Goal: Navigation & Orientation: Go to known website

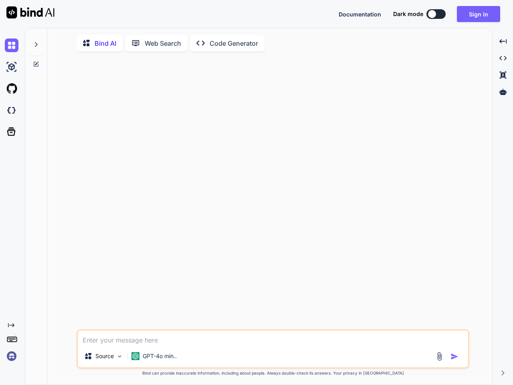
click at [360, 14] on span "Documentation" at bounding box center [360, 14] width 43 height 7
click at [436, 14] on button at bounding box center [436, 14] width 19 height 10
type textarea "x"
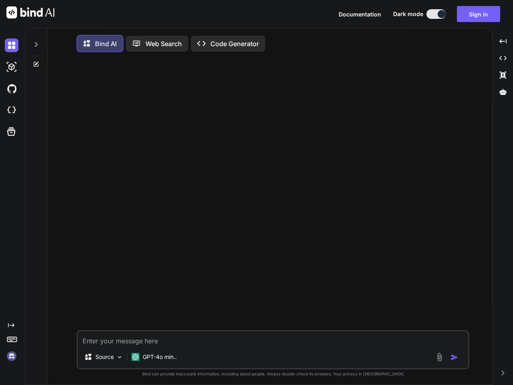
click at [479, 14] on button "Sign in" at bounding box center [478, 14] width 43 height 16
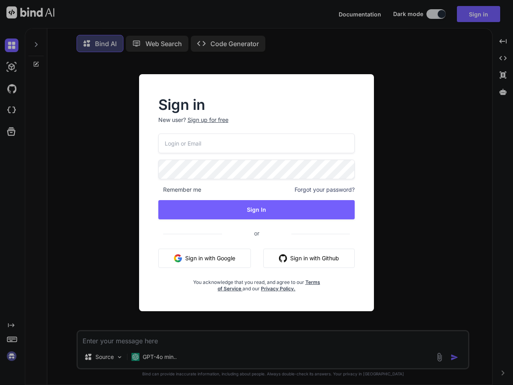
click at [13, 45] on div "Sign in New user? Sign up for free Remember me Forgot your password? Sign In or…" at bounding box center [256, 192] width 513 height 385
click at [13, 67] on img at bounding box center [12, 67] width 14 height 14
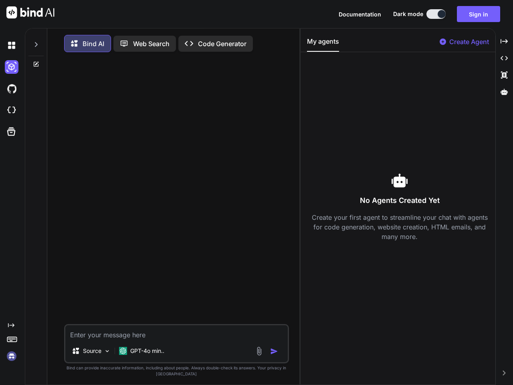
click at [13, 78] on div at bounding box center [13, 67] width 17 height 22
click at [13, 99] on div at bounding box center [13, 89] width 17 height 22
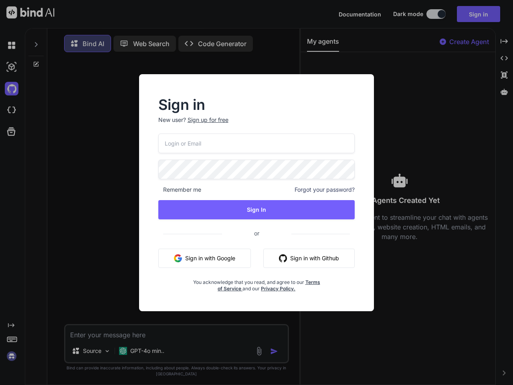
click at [13, 132] on div "Sign in New user? Sign up for free Remember me Forgot your password? Sign In or…" at bounding box center [256, 192] width 513 height 385
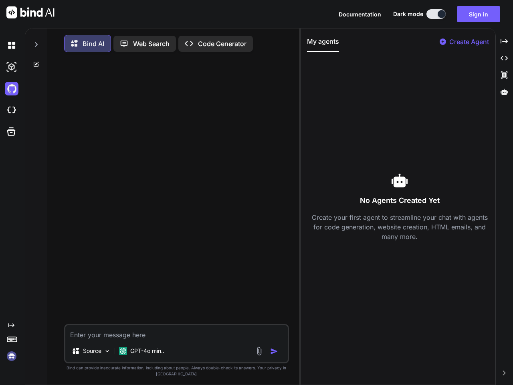
click at [13, 325] on icon at bounding box center [11, 325] width 6 height 4
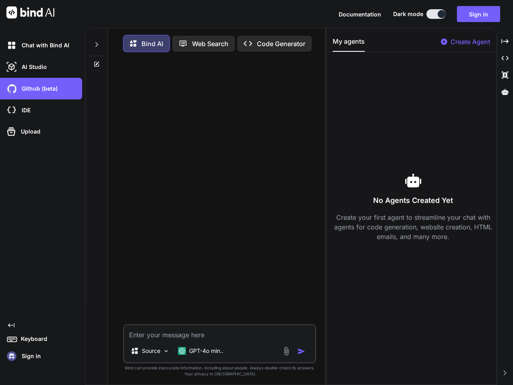
click at [13, 339] on icon at bounding box center [11, 338] width 11 height 11
